Goal: Task Accomplishment & Management: Manage account settings

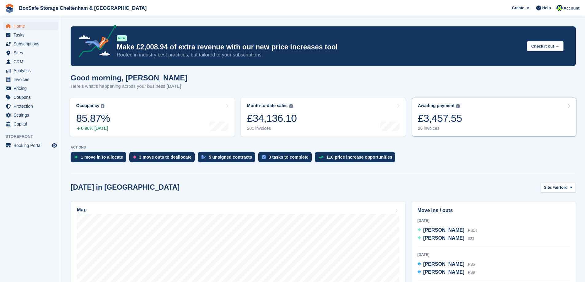
click at [464, 122] on link "Awaiting payment The total outstanding balance on all open invoices. £3,457.55 …" at bounding box center [494, 117] width 165 height 39
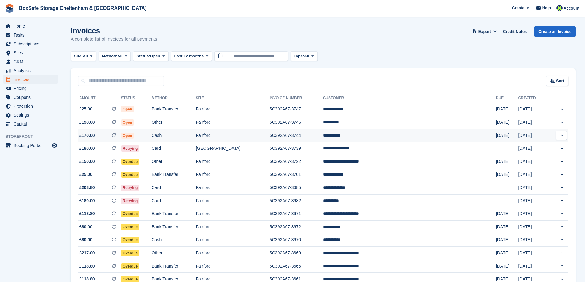
click at [262, 135] on td "Fairford" at bounding box center [233, 135] width 74 height 13
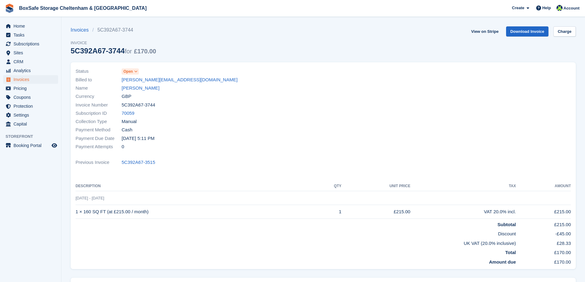
click at [136, 71] on icon at bounding box center [135, 72] width 3 height 4
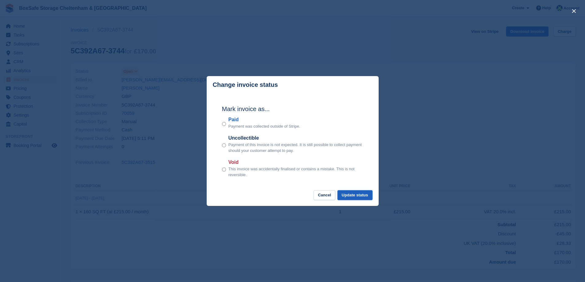
click at [351, 195] on button "Update status" at bounding box center [355, 196] width 35 height 10
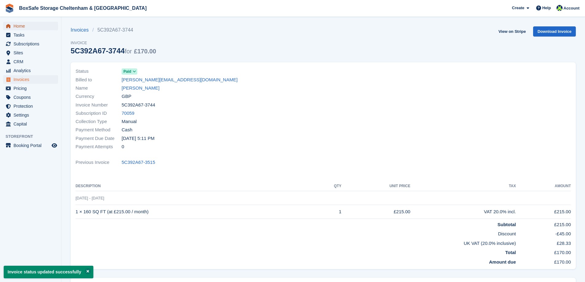
click at [21, 24] on span "Home" at bounding box center [32, 26] width 37 height 9
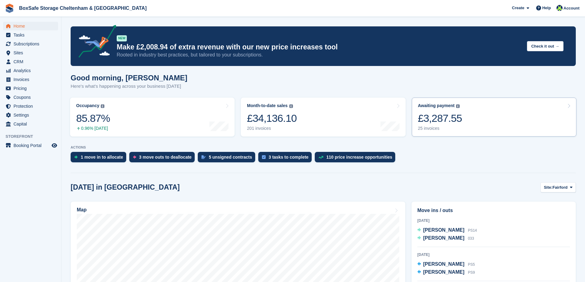
click at [457, 117] on div "£3,287.55" at bounding box center [440, 118] width 44 height 13
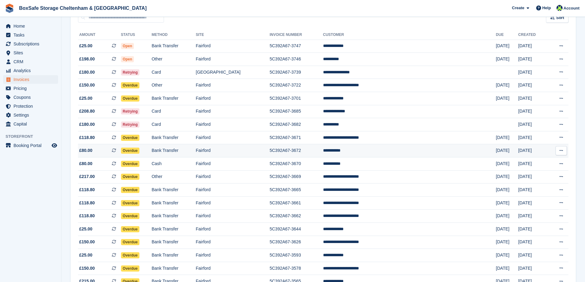
scroll to position [56, 0]
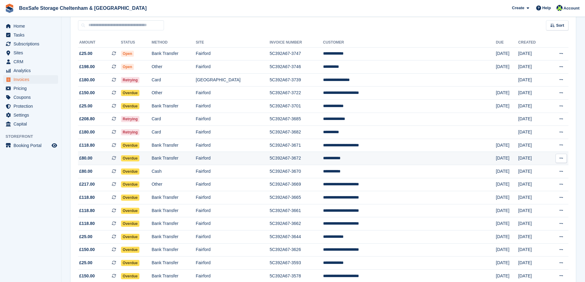
click at [313, 159] on td "5C392A67-3672" at bounding box center [296, 158] width 53 height 13
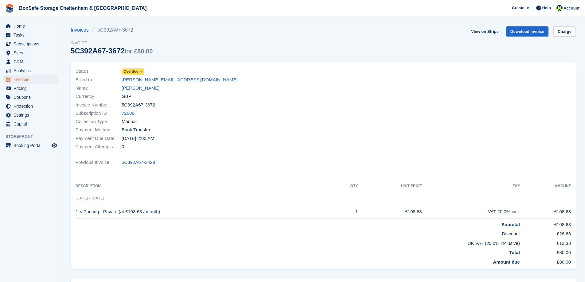
click at [130, 70] on span "Overdue" at bounding box center [131, 72] width 15 height 6
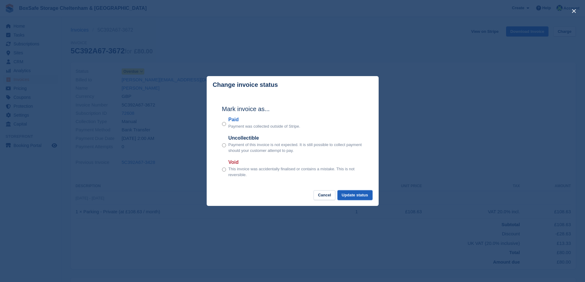
click at [343, 195] on button "Update status" at bounding box center [355, 196] width 35 height 10
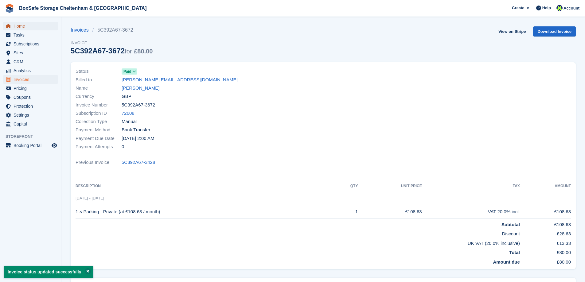
click at [14, 25] on span "Home" at bounding box center [32, 26] width 37 height 9
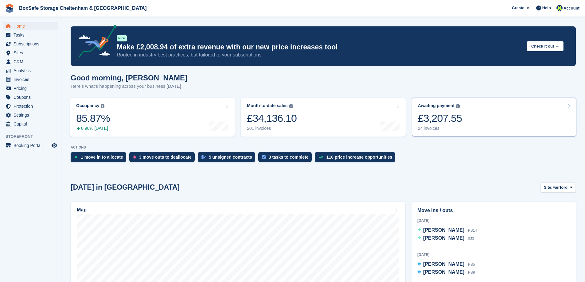
click at [457, 128] on div "24 invoices" at bounding box center [440, 128] width 44 height 5
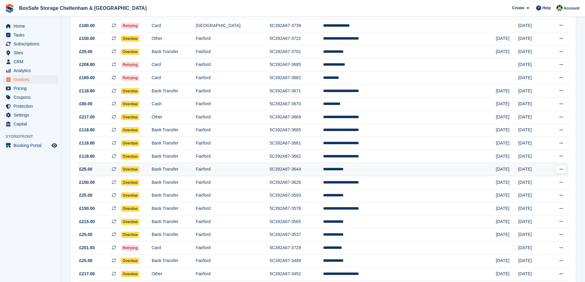
scroll to position [104, 0]
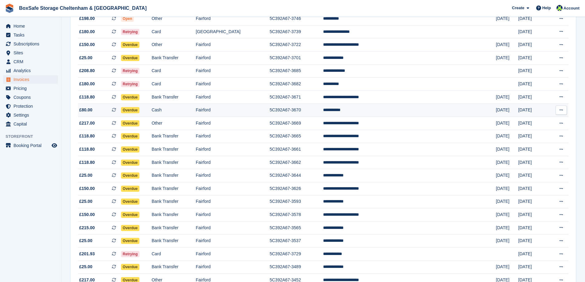
click at [308, 108] on td "5C392A67-3670" at bounding box center [296, 110] width 53 height 13
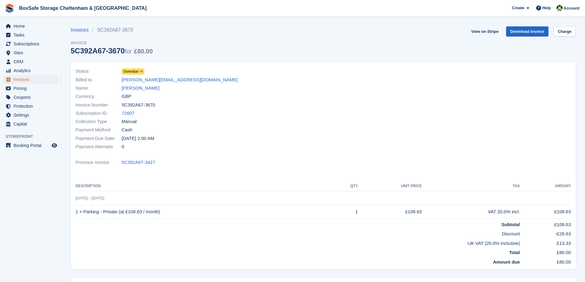
click at [137, 70] on span "Overdue" at bounding box center [131, 72] width 15 height 6
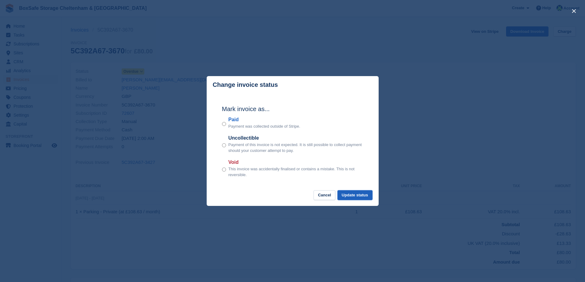
click at [361, 198] on button "Update status" at bounding box center [355, 196] width 35 height 10
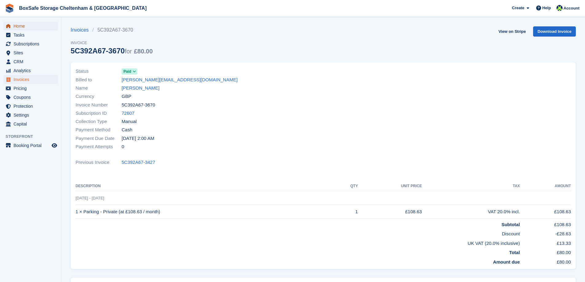
click at [18, 23] on span "Home" at bounding box center [32, 26] width 37 height 9
